Goal: Check status

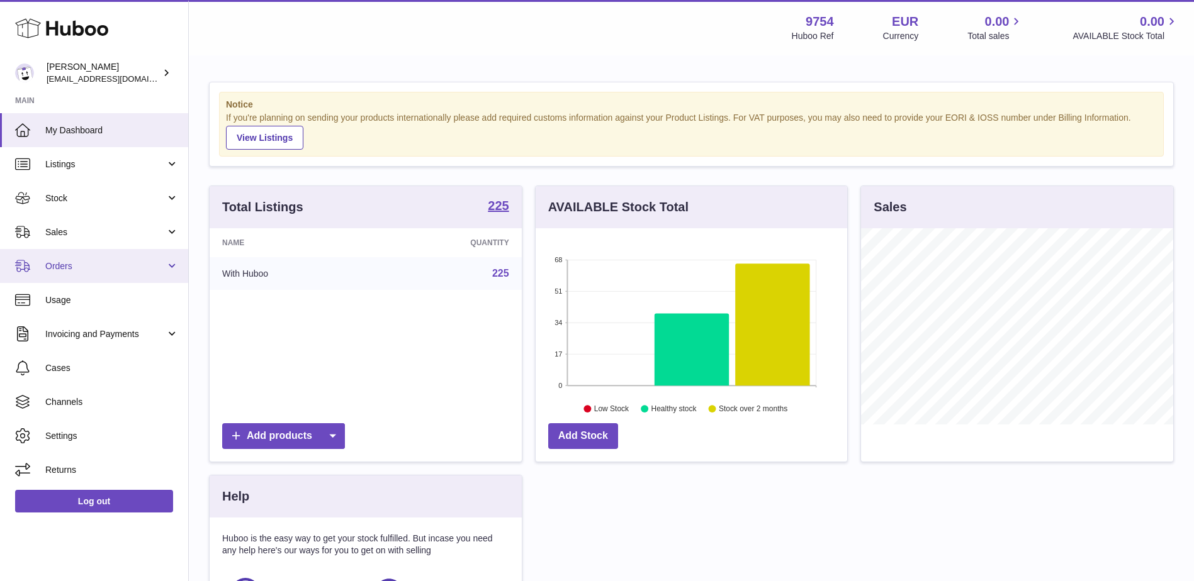
scroll to position [196, 312]
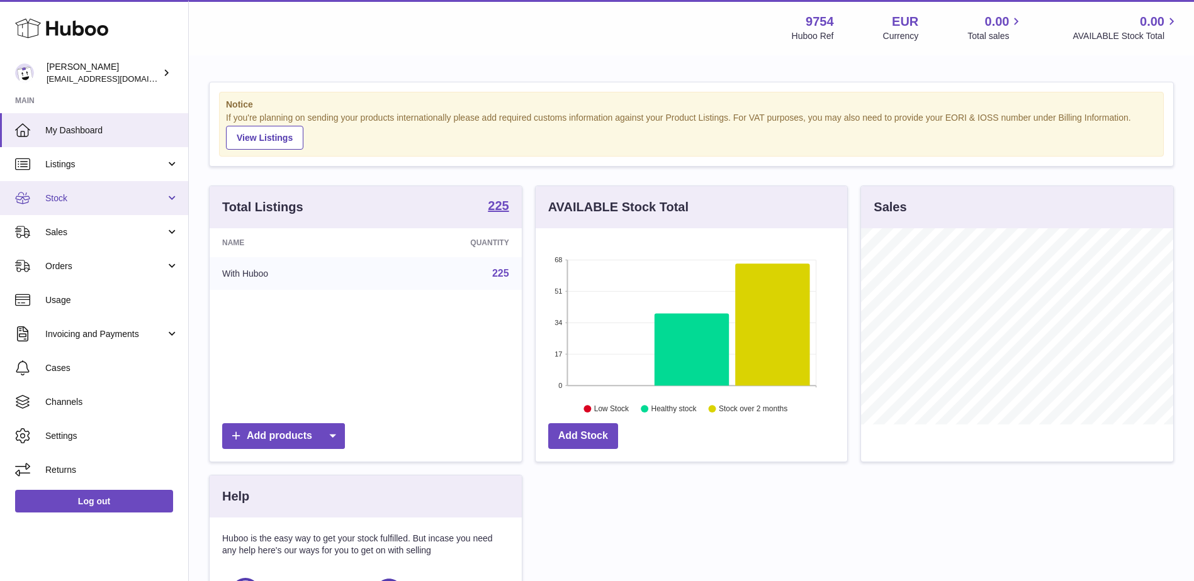
click at [63, 184] on link "Stock" at bounding box center [94, 198] width 188 height 34
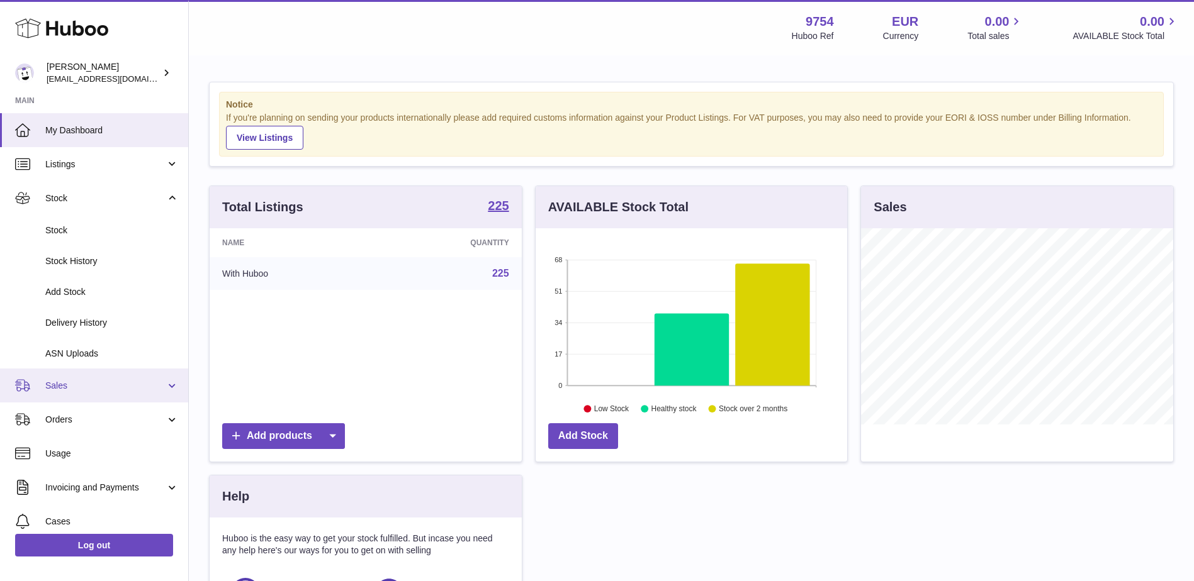
click at [57, 386] on span "Sales" at bounding box center [105, 386] width 120 height 12
click at [96, 386] on span "Sales" at bounding box center [105, 386] width 120 height 12
click at [68, 418] on span "Orders" at bounding box center [105, 420] width 120 height 12
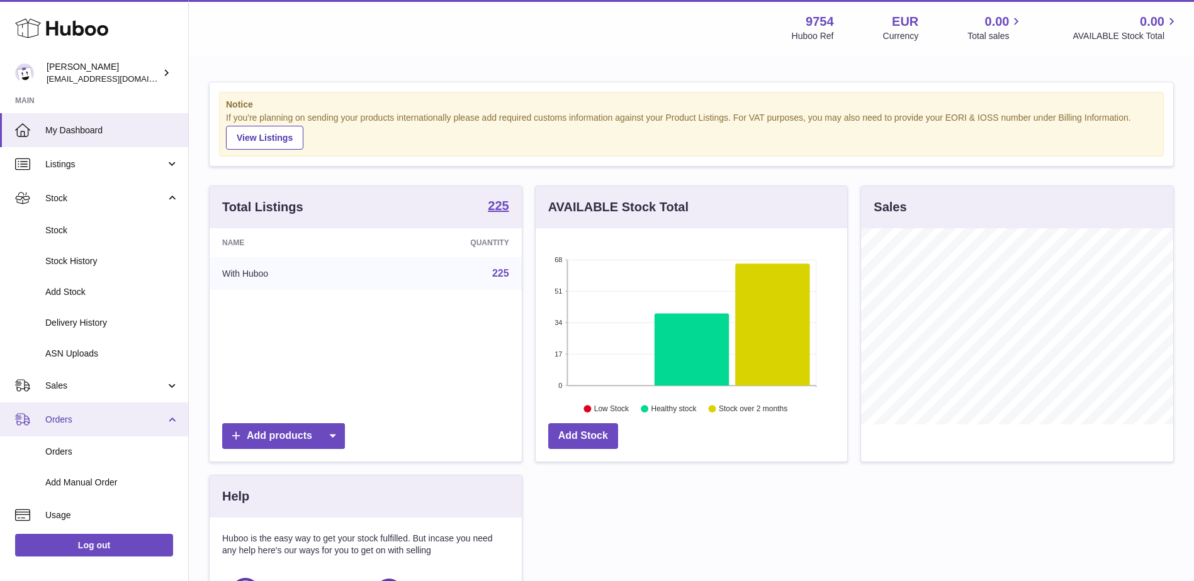
click at [68, 418] on span "Orders" at bounding box center [105, 420] width 120 height 12
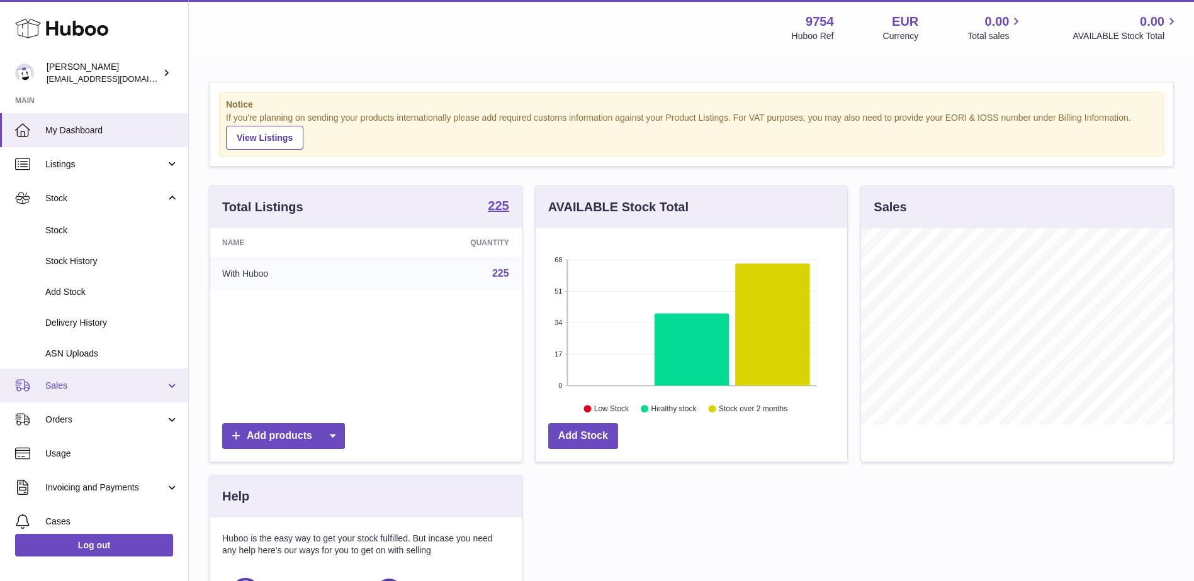
click at [67, 393] on link "Sales" at bounding box center [94, 386] width 188 height 34
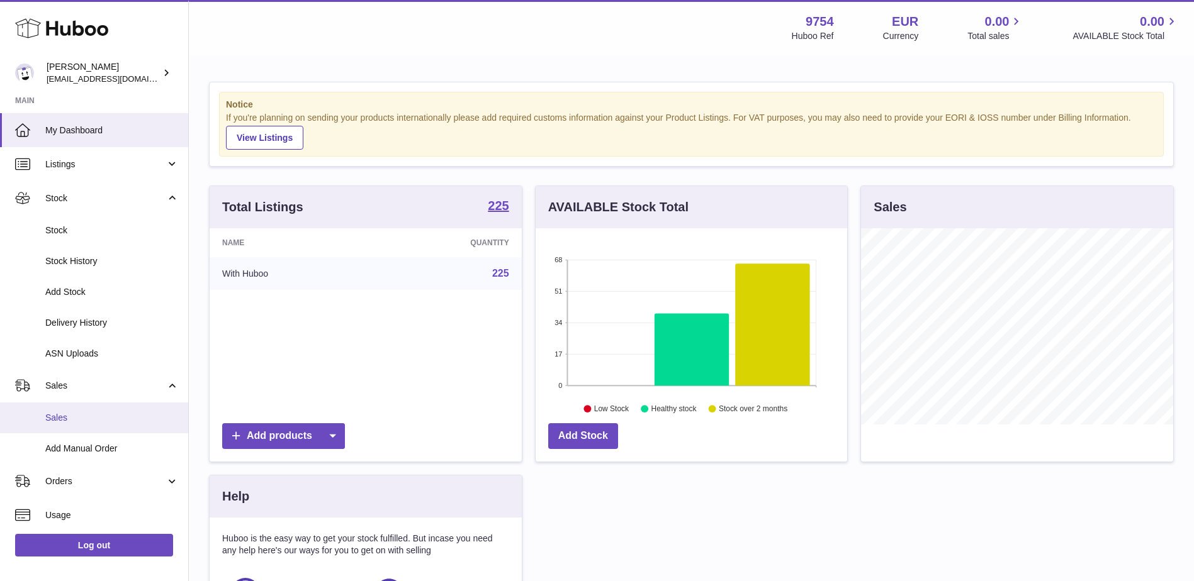
click at [62, 413] on span "Sales" at bounding box center [111, 418] width 133 height 12
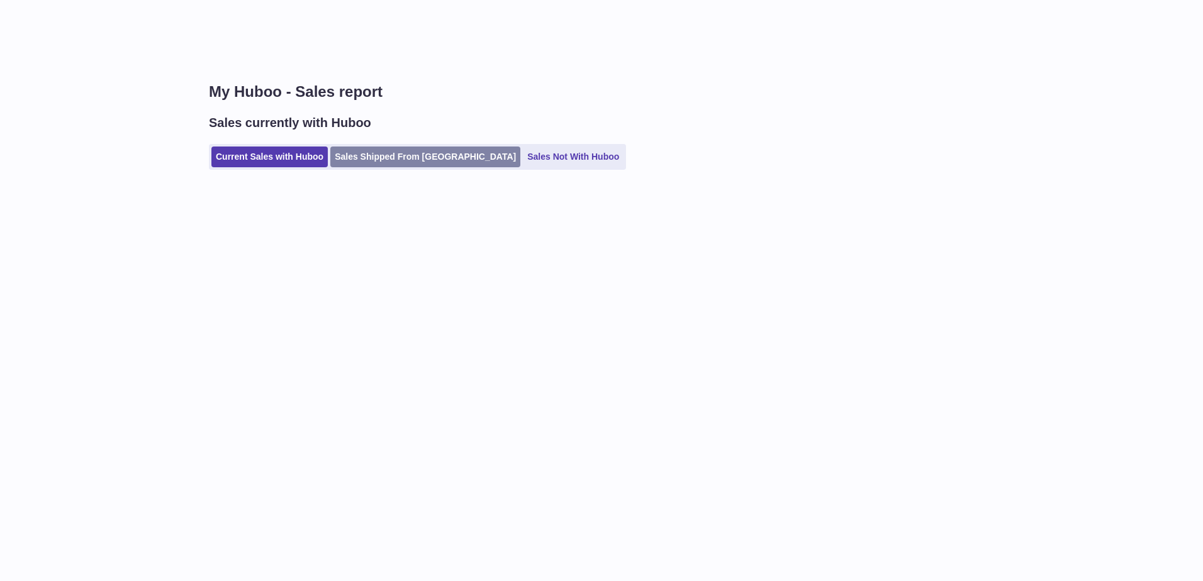
click at [393, 149] on link "Sales Shipped From [GEOGRAPHIC_DATA]" at bounding box center [425, 157] width 190 height 21
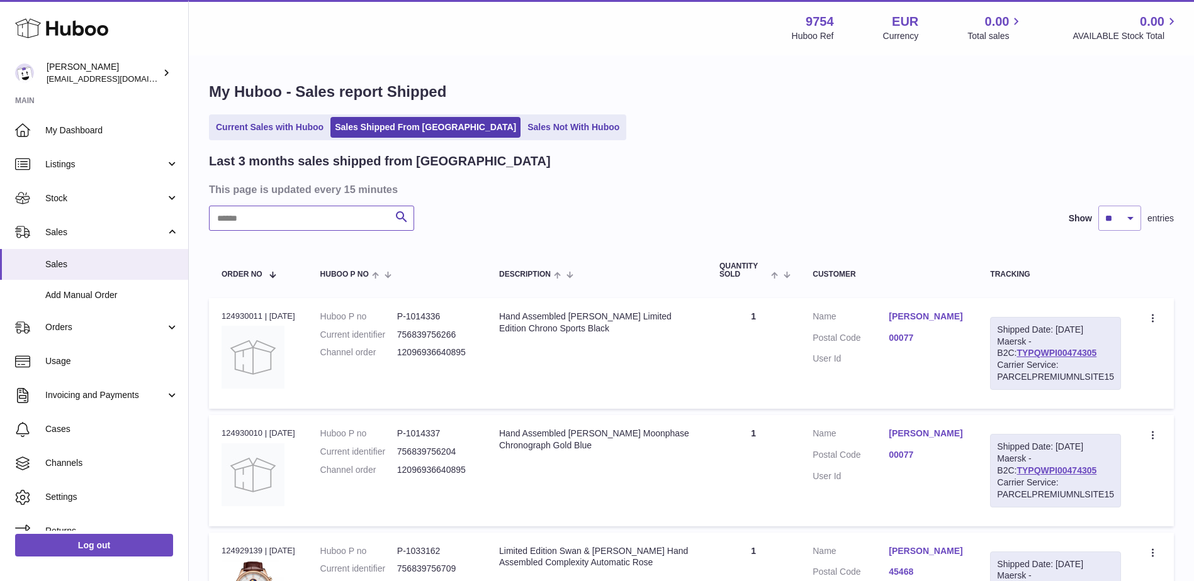
click at [349, 224] on input "text" at bounding box center [311, 218] width 205 height 25
paste input "******"
type input "******"
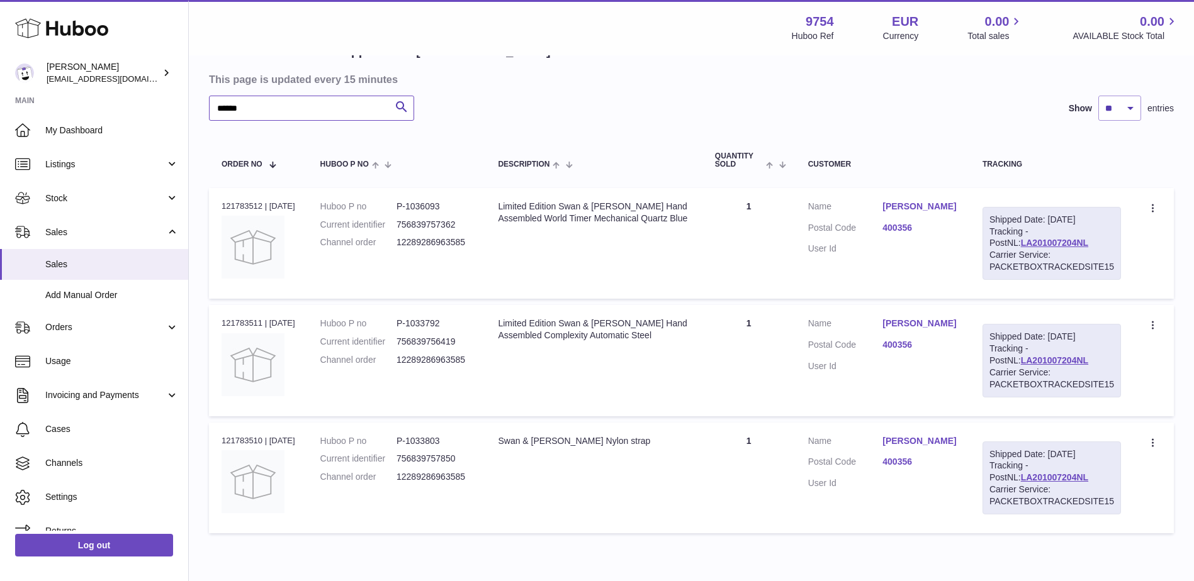
scroll to position [168, 0]
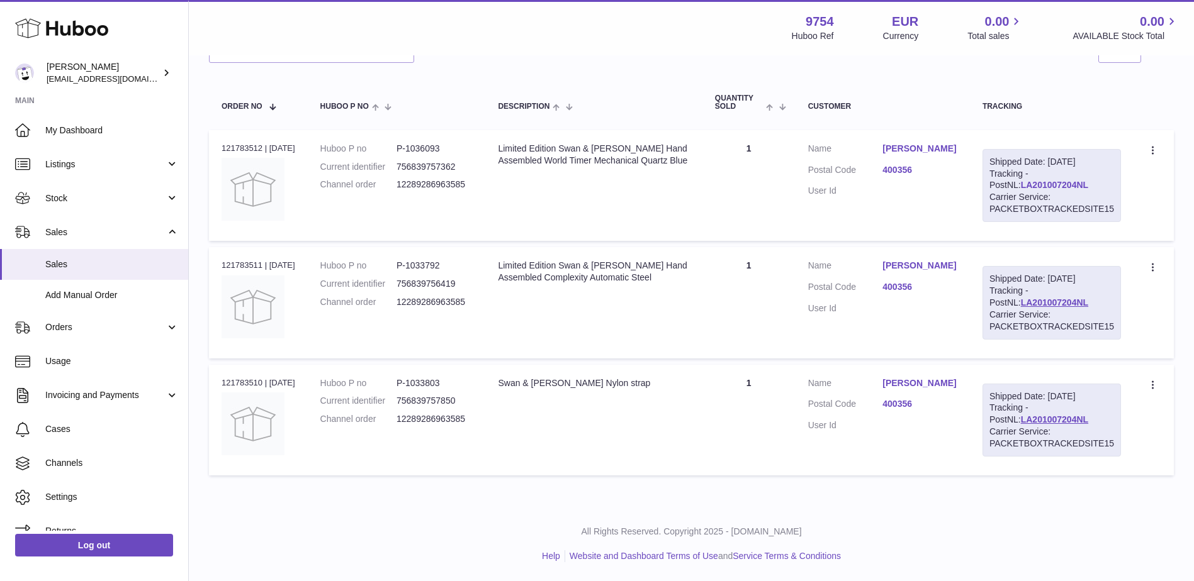
click at [1021, 186] on link "LA201007204NL" at bounding box center [1054, 185] width 67 height 10
